Goal: Information Seeking & Learning: Find specific fact

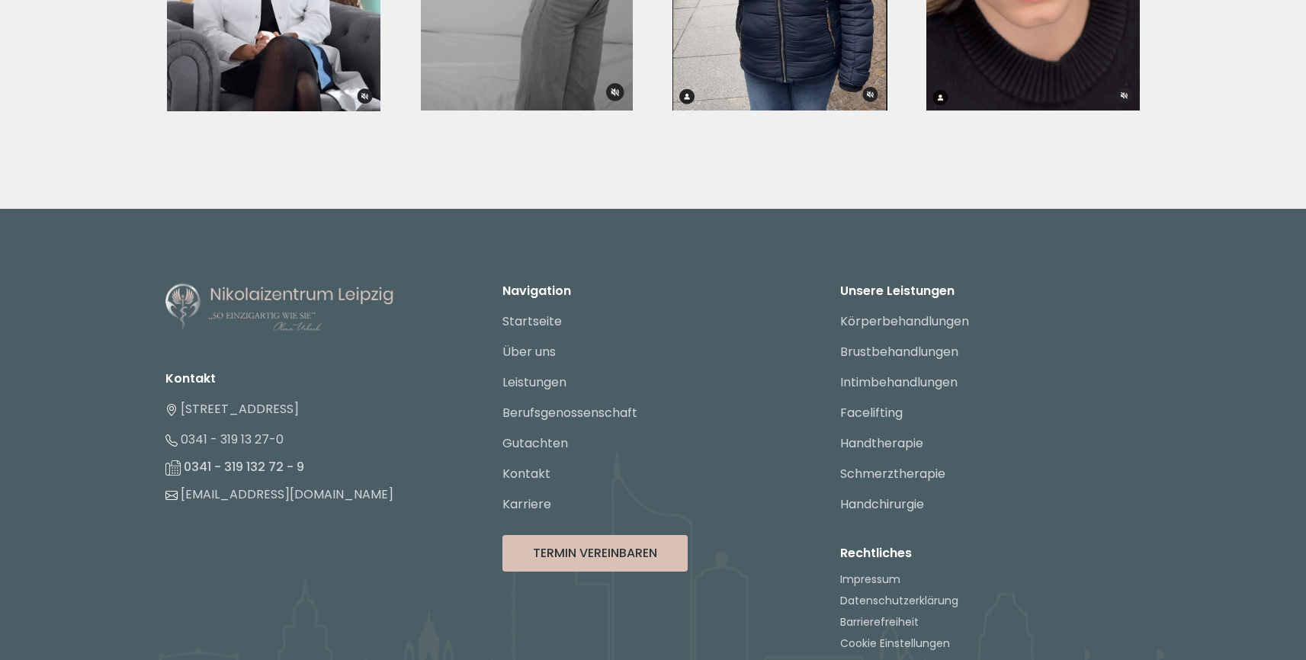
scroll to position [5759, 0]
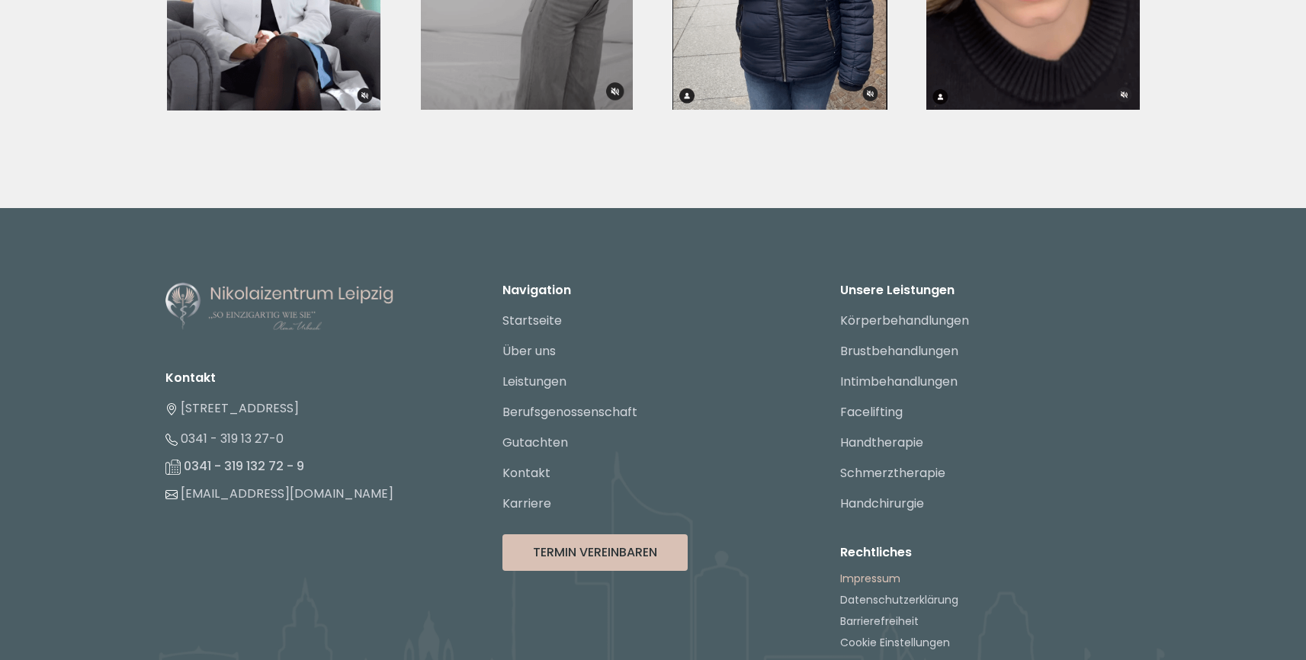
click at [873, 571] on link "Impressum" at bounding box center [870, 578] width 60 height 15
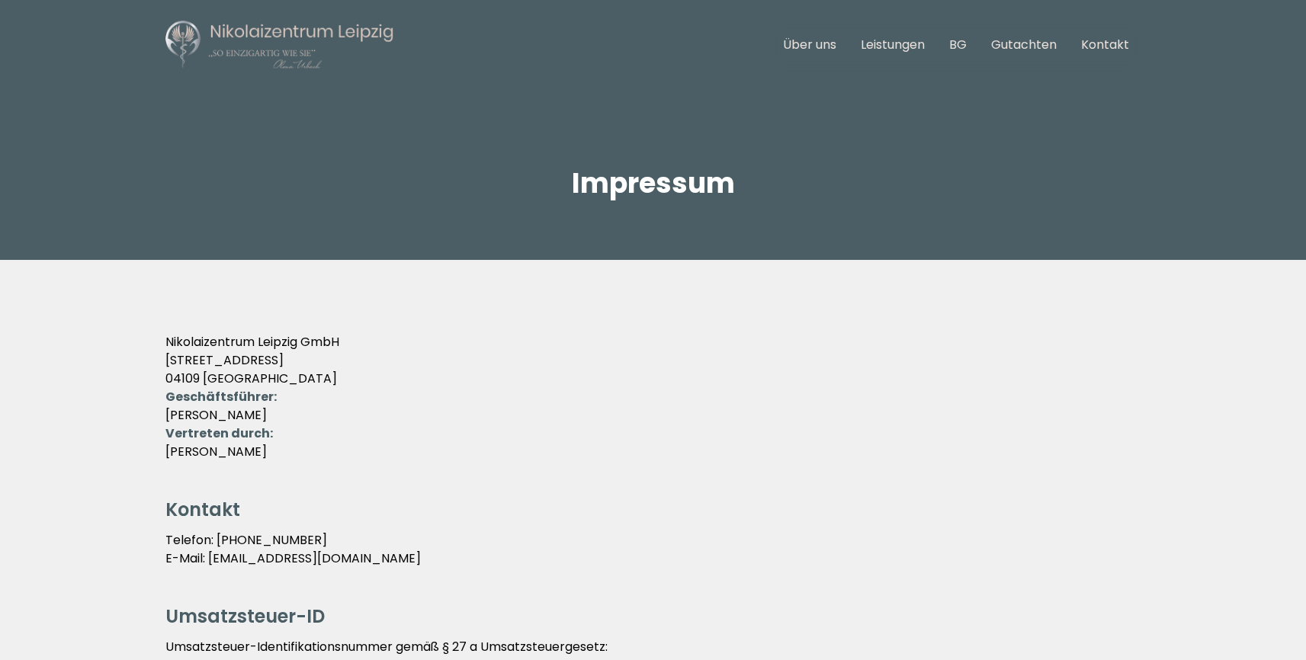
scroll to position [21, 0]
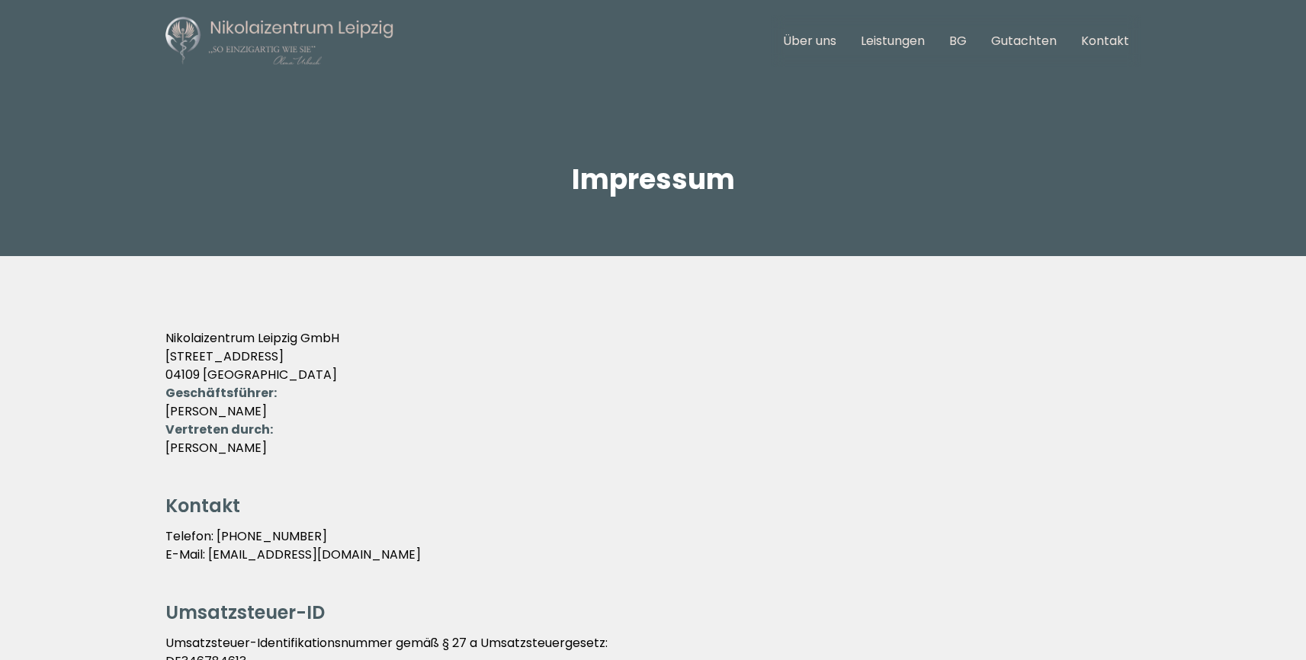
drag, startPoint x: 252, startPoint y: 412, endPoint x: 147, endPoint y: 411, distance: 104.5
copy p "[PERSON_NAME]"
drag, startPoint x: 355, startPoint y: 335, endPoint x: 153, endPoint y: 336, distance: 201.3
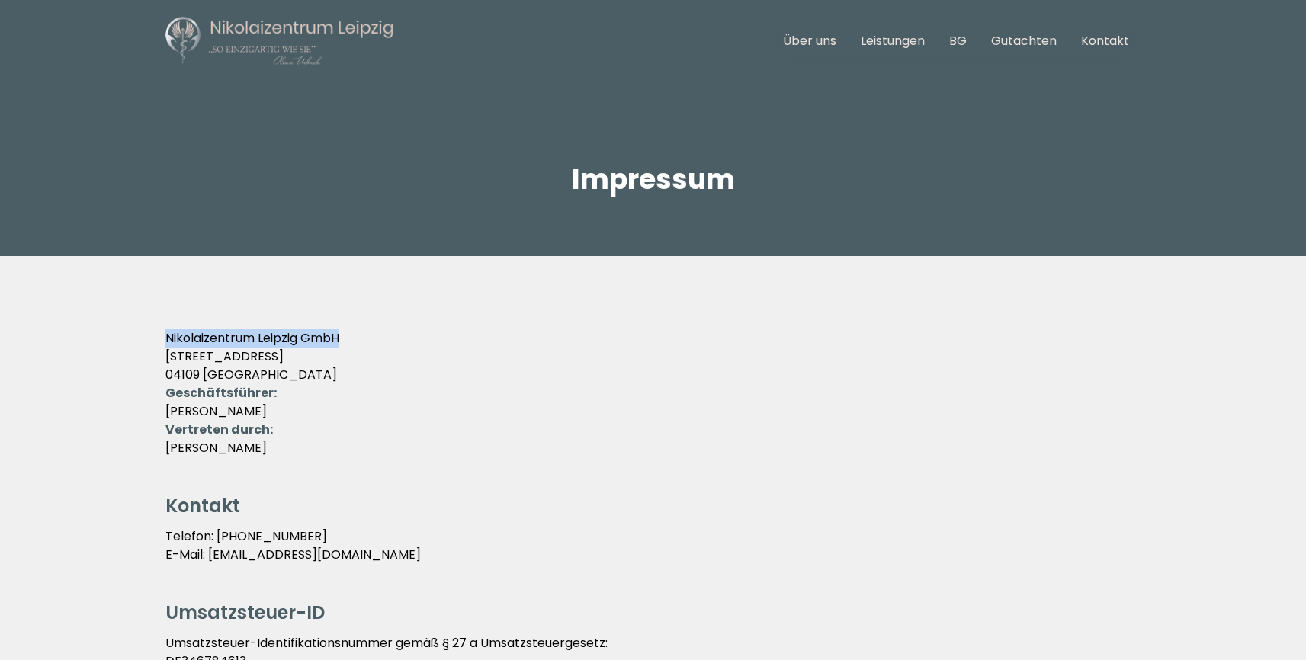
copy p "Nikolaizentrum Leipzig GmbH"
click at [256, 386] on strong "Geschäftsführer:" at bounding box center [220, 393] width 111 height 18
drag, startPoint x: 213, startPoint y: 413, endPoint x: 220, endPoint y: 371, distance: 42.4
copy p "[PERSON_NAME]"
